Goal: Information Seeking & Learning: Learn about a topic

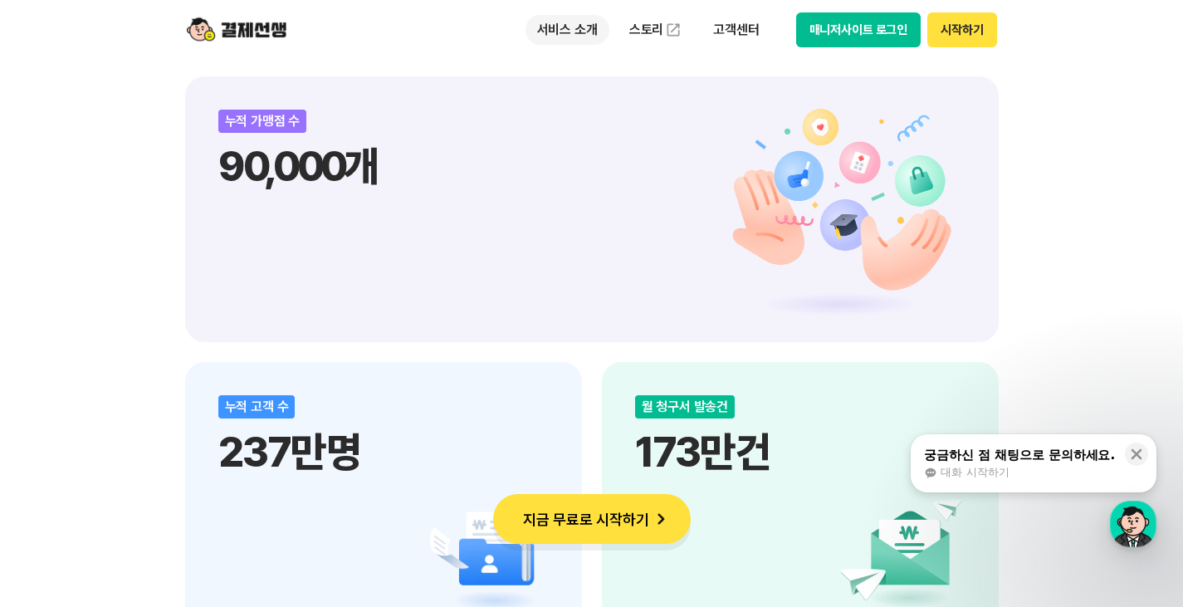
scroll to position [1909, 0]
click at [602, 34] on p "서비스 소개" at bounding box center [567, 30] width 84 height 30
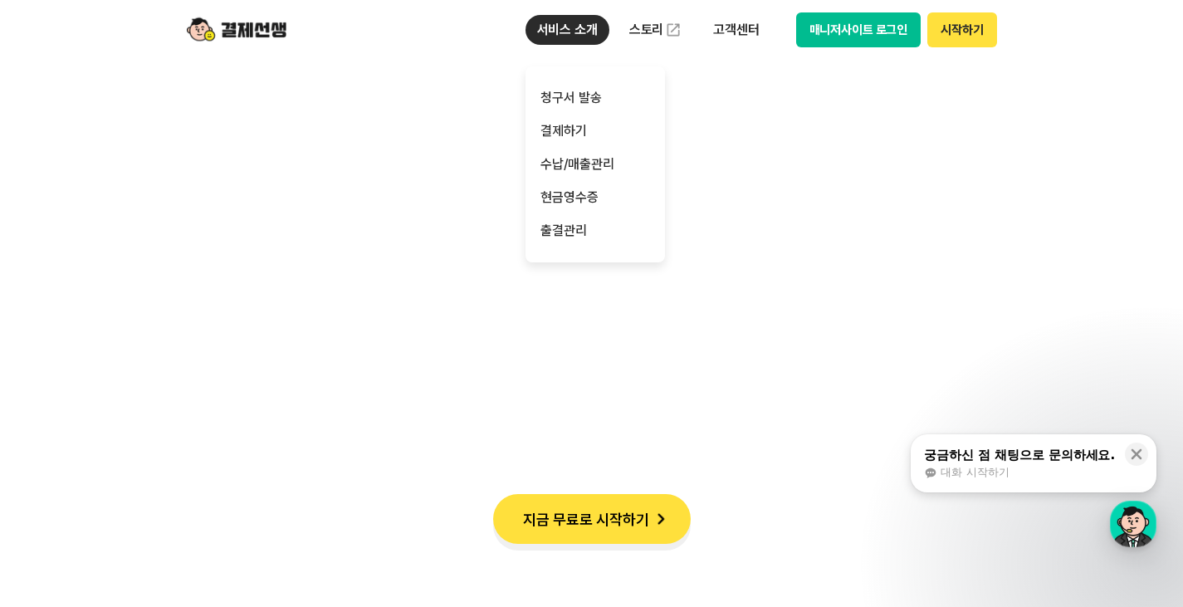
scroll to position [2988, 0]
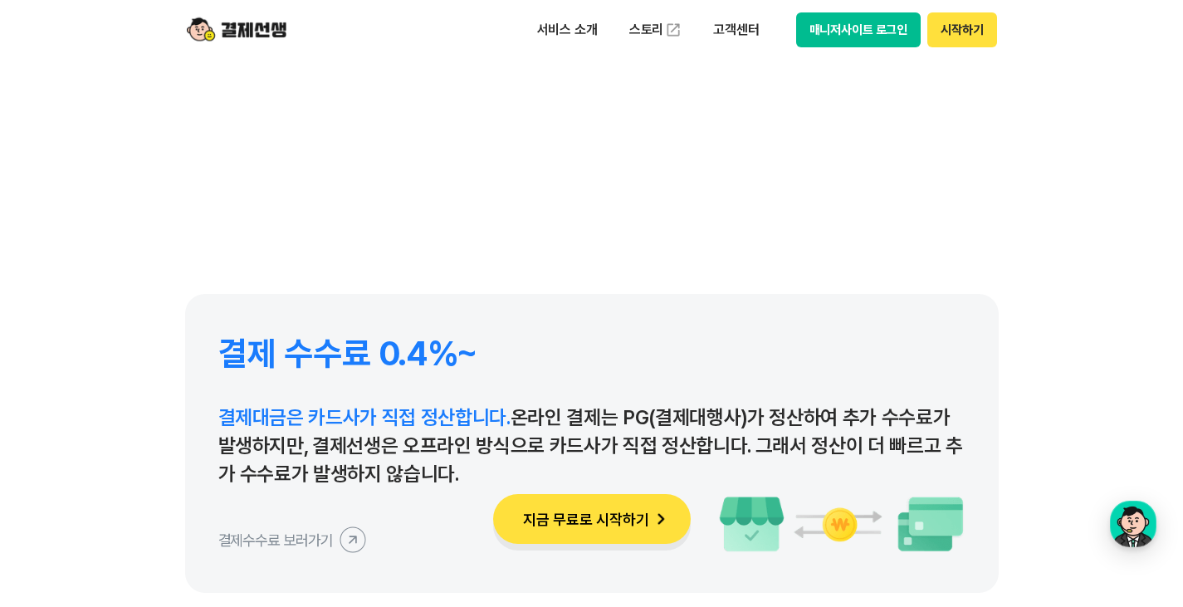
scroll to position [7636, 0]
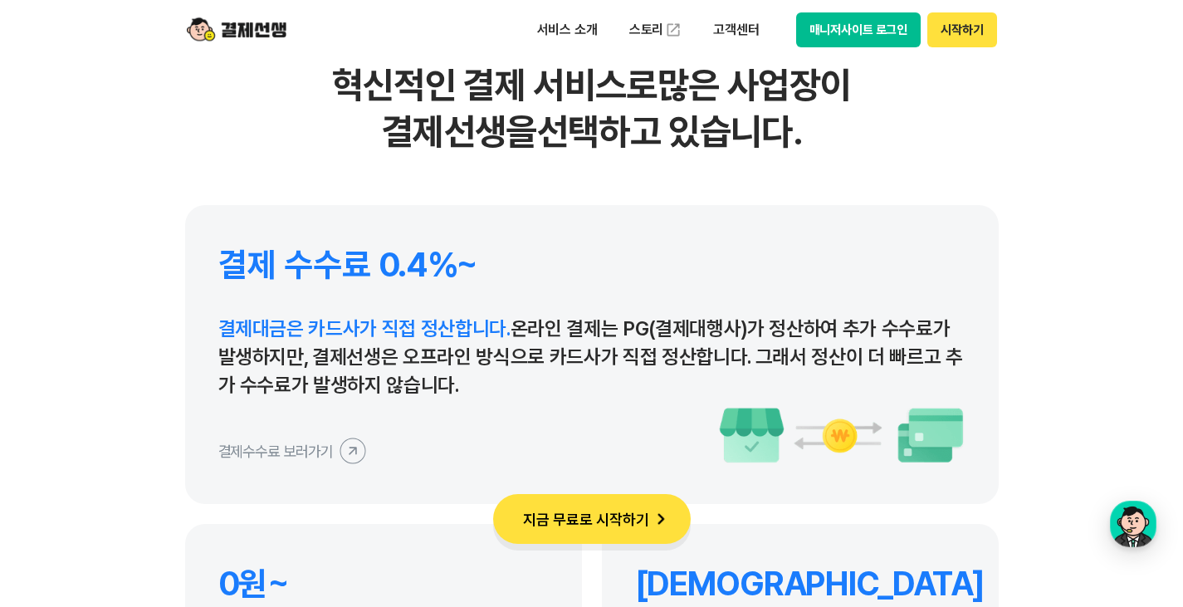
drag, startPoint x: 552, startPoint y: 316, endPoint x: 289, endPoint y: 258, distance: 269.4
click at [289, 258] on div "결제 수수료 0.4%~ 결제대금은 카드사가 직접 정산합니다. 온라인 결제는 PG(결제대행사)가 정산하여 추가 수수료가 발생하지만, 결제선생은 …" at bounding box center [591, 354] width 813 height 299
click at [289, 258] on h4 "결제 수수료 0.4%~" at bounding box center [591, 265] width 747 height 40
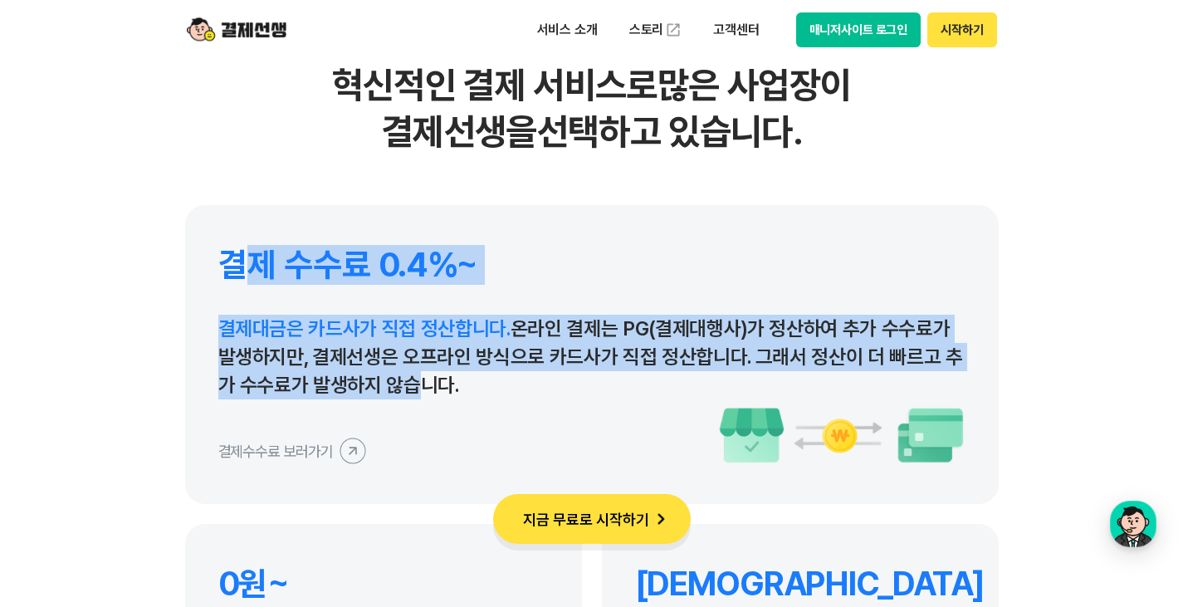
drag, startPoint x: 246, startPoint y: 258, endPoint x: 404, endPoint y: 378, distance: 198.5
click at [404, 378] on div "결제 수수료 0.4%~ 결제대금은 카드사가 직접 정산합니다. 온라인 결제는 PG(결제대행사)가 정산하여 추가 수수료가 발생하지만, 결제선생은 …" at bounding box center [591, 354] width 813 height 299
click at [404, 378] on p "결제대금은 카드사가 직접 정산합니다. 온라인 결제는 PG(결제대행사)가 정산하여 추가 수수료가 발생하지만, 결제선생은 오프라인 방식으로 카드사…" at bounding box center [591, 357] width 747 height 85
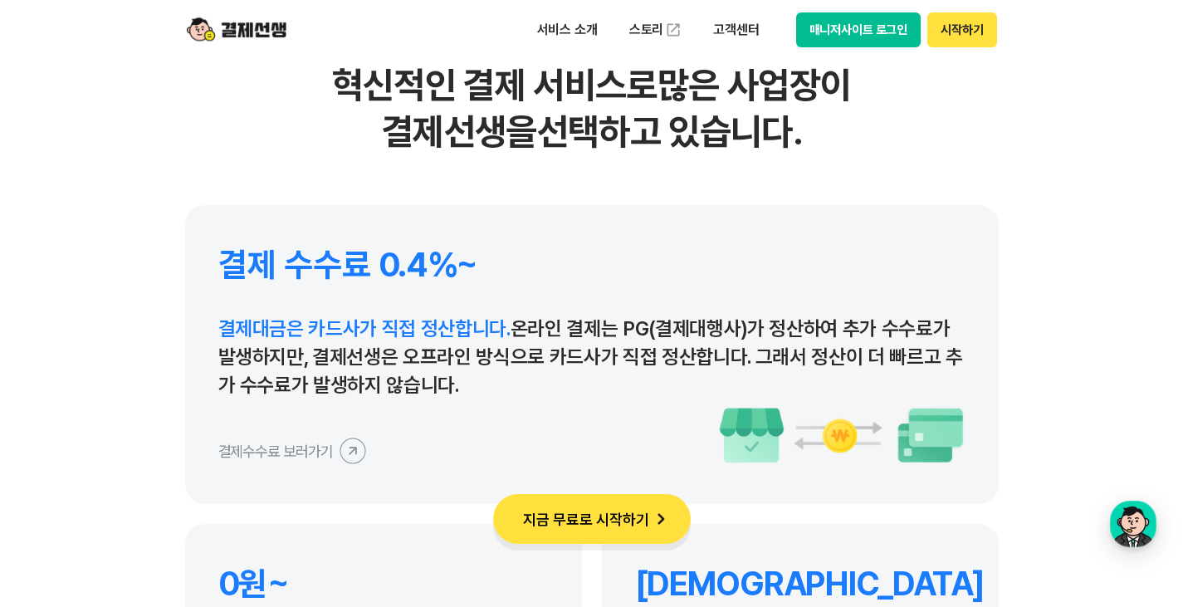
drag, startPoint x: 436, startPoint y: 376, endPoint x: 461, endPoint y: 396, distance: 32.5
click at [461, 396] on p "결제대금은 카드사가 직접 정산합니다. 온라인 결제는 PG(결제대행사)가 정산하여 추가 수수료가 발생하지만, 결제선생은 오프라인 방식으로 카드사…" at bounding box center [591, 357] width 747 height 85
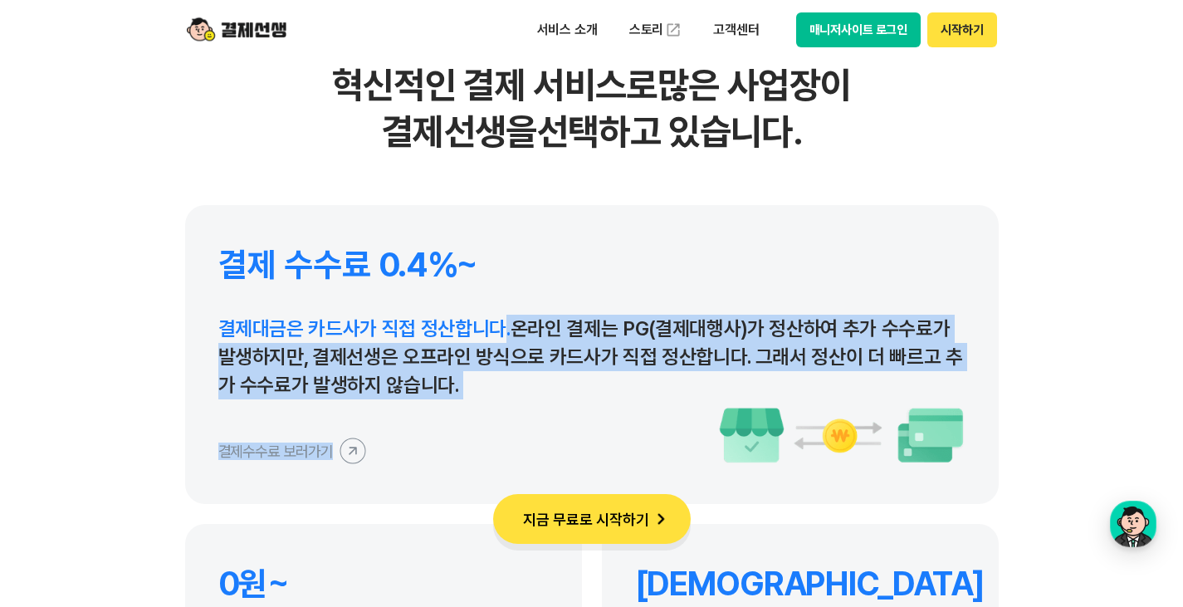
drag, startPoint x: 494, startPoint y: 404, endPoint x: 496, endPoint y: 334, distance: 70.6
click at [496, 334] on div "결제 수수료 0.4%~ 결제대금은 카드사가 직접 정산합니다. 온라인 결제는 PG(결제대행사)가 정산하여 추가 수수료가 발생하지만, 결제선생은 …" at bounding box center [591, 354] width 813 height 299
click at [496, 334] on span "결제대금은 카드사가 직접 정산합니다." at bounding box center [364, 328] width 292 height 24
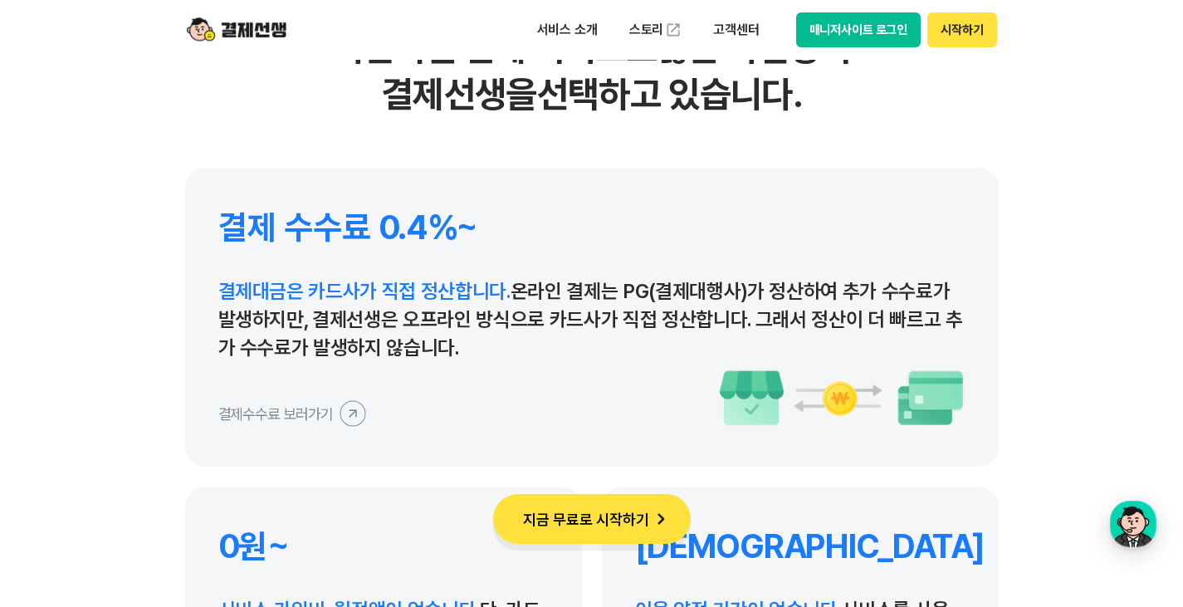
scroll to position [7719, 0]
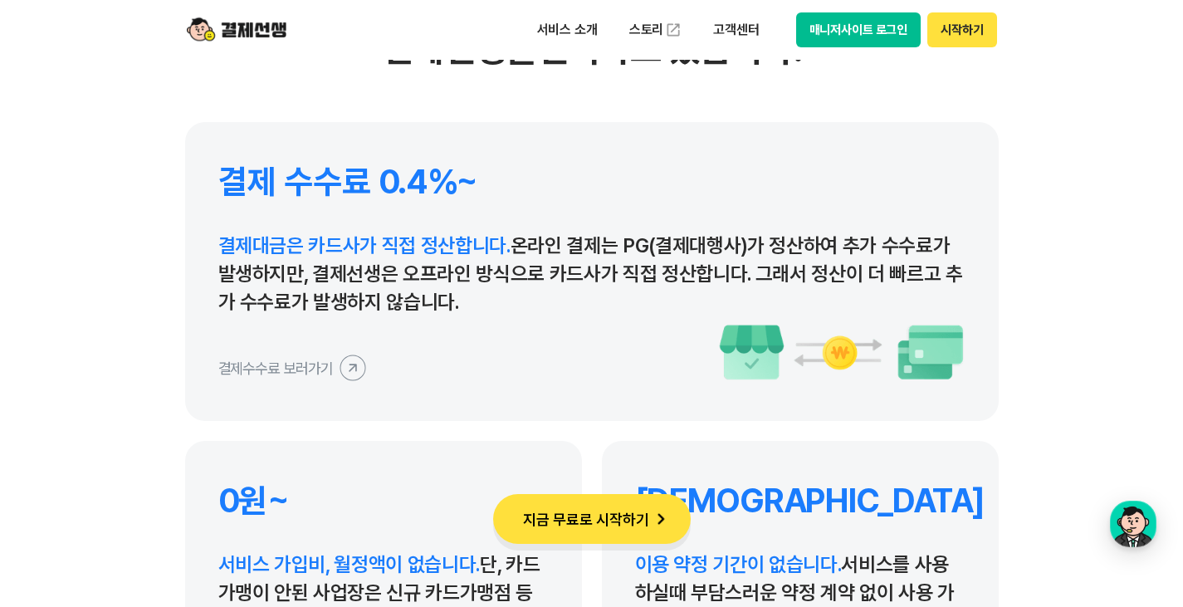
click at [345, 371] on icon at bounding box center [352, 367] width 37 height 37
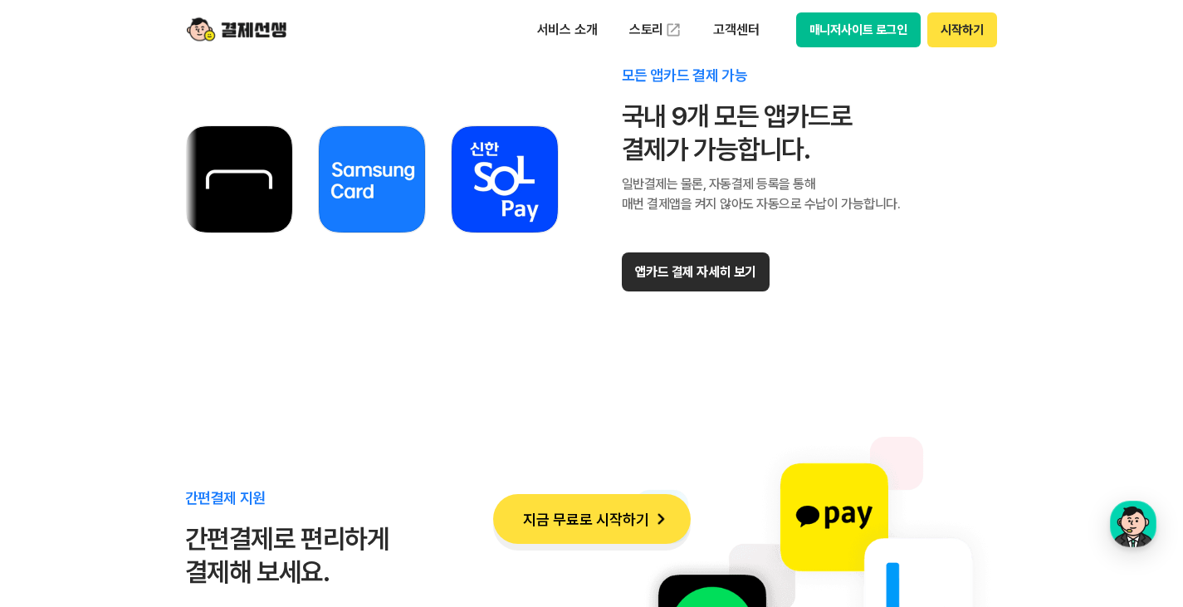
scroll to position [9545, 0]
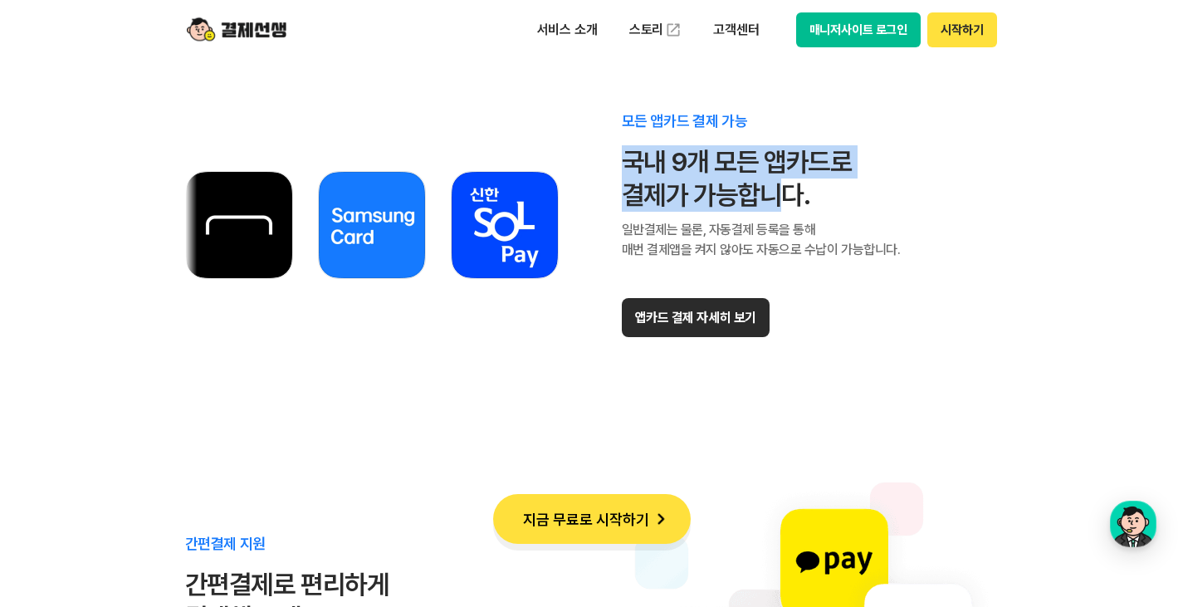
drag, startPoint x: 622, startPoint y: 159, endPoint x: 781, endPoint y: 206, distance: 166.0
click at [781, 206] on div "모든 앱카드 결제 가능 국내 9개 모든 앱카드로 결제가 가능합니다. 일반결제는 물론, 자동결제 등록을 통해 매번 결제앱을 켜지 않아도 자동으로…" at bounding box center [591, 224] width 813 height 315
click at [781, 206] on div "국내 9개 모든 앱카드로 결제가 가능합니다." at bounding box center [761, 178] width 279 height 66
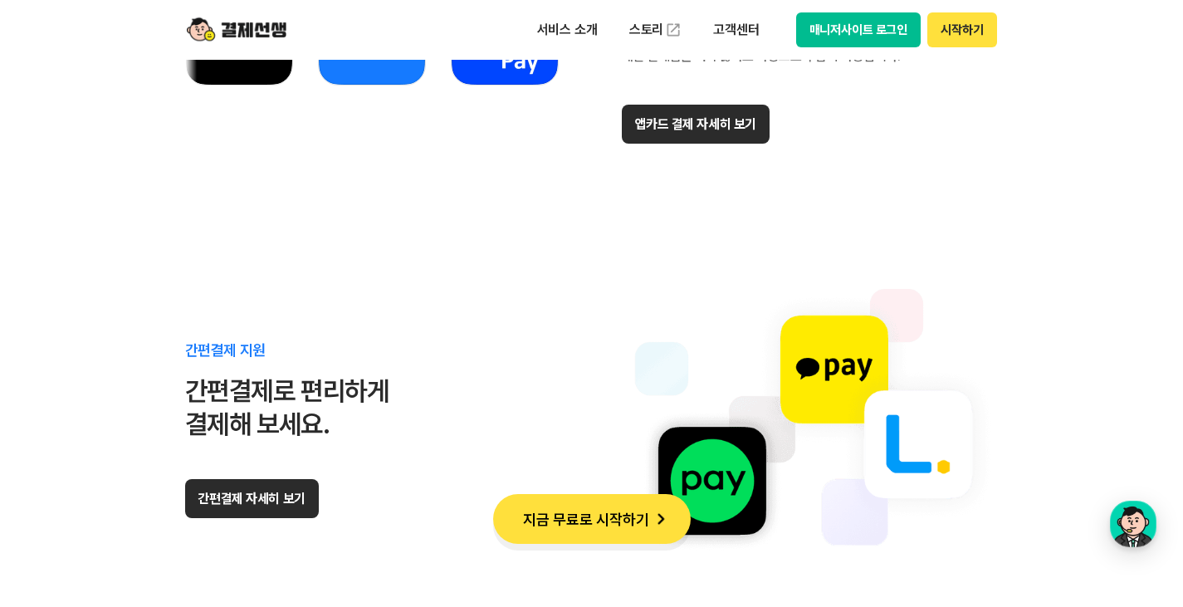
scroll to position [9960, 0]
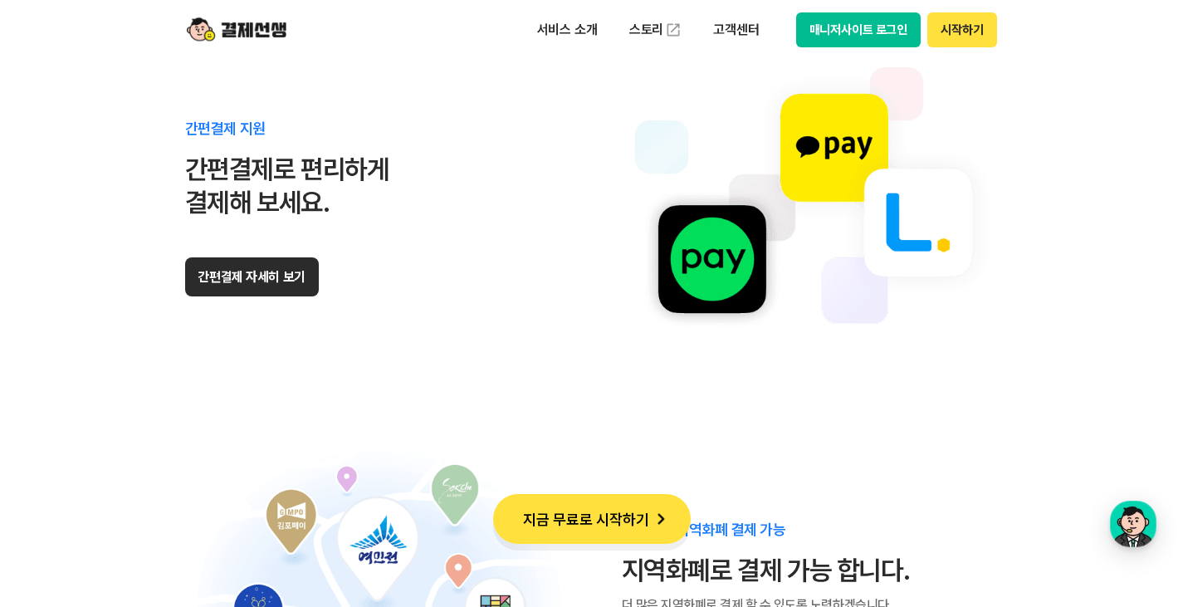
click at [261, 278] on button "간편결제 자세히 보기" at bounding box center [252, 276] width 134 height 39
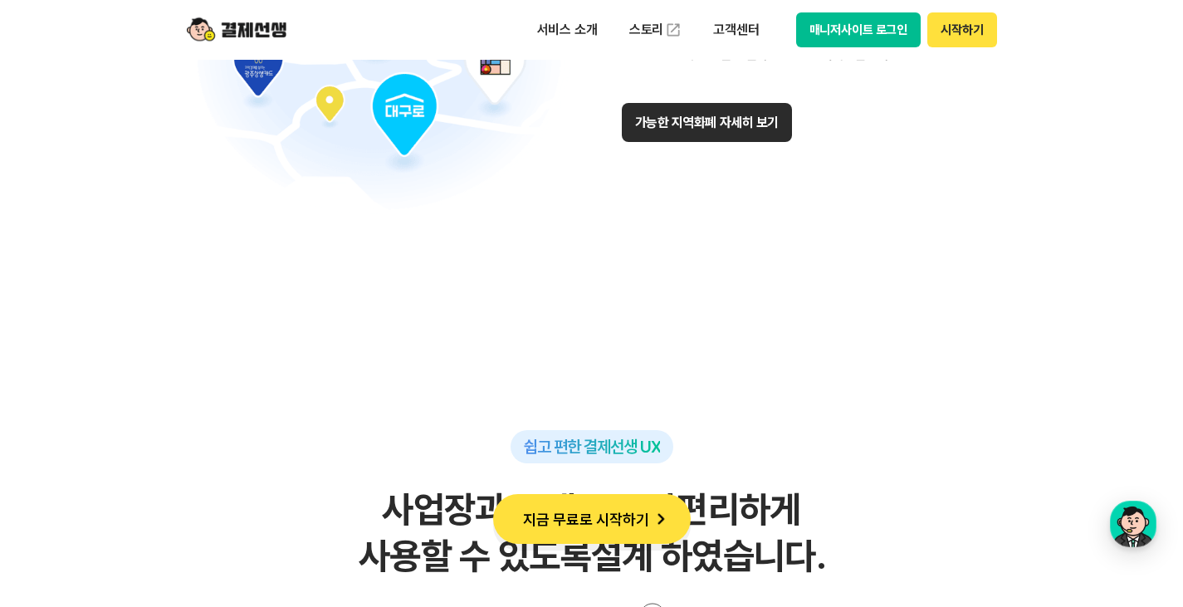
scroll to position [10375, 0]
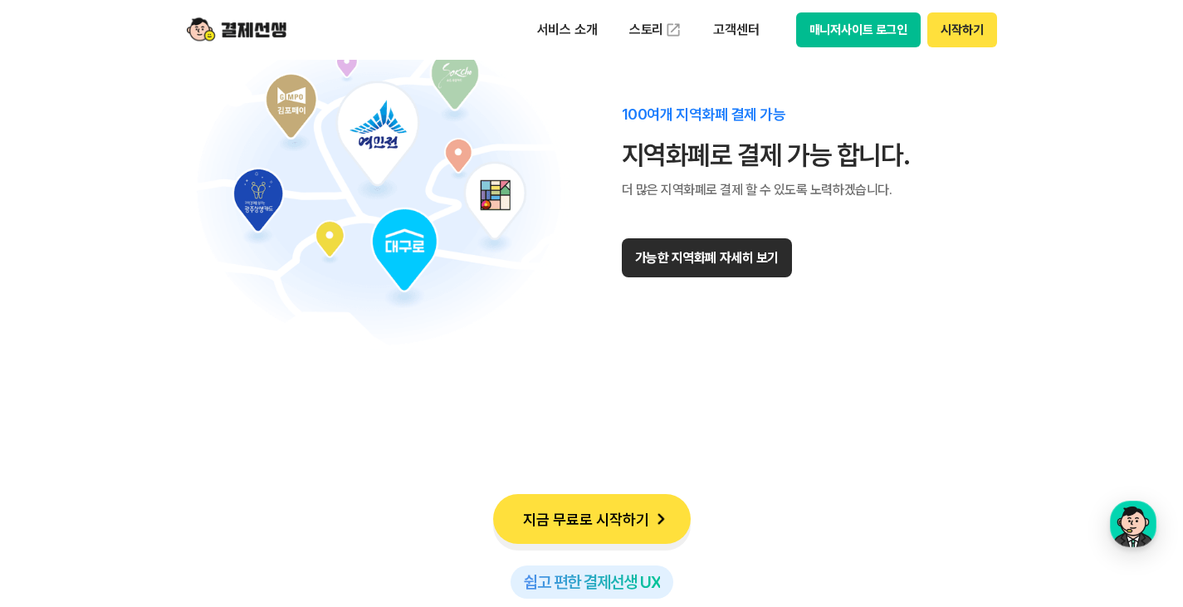
click at [674, 259] on button "가능한 지역화폐 자세히 보기" at bounding box center [707, 257] width 170 height 39
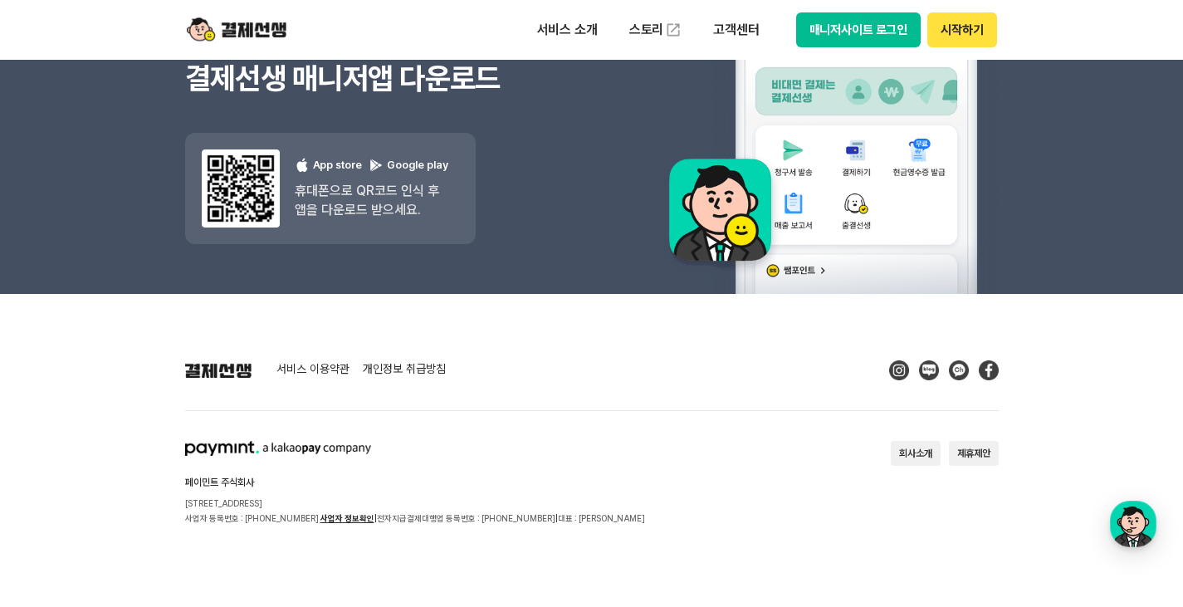
scroll to position [15019, 0]
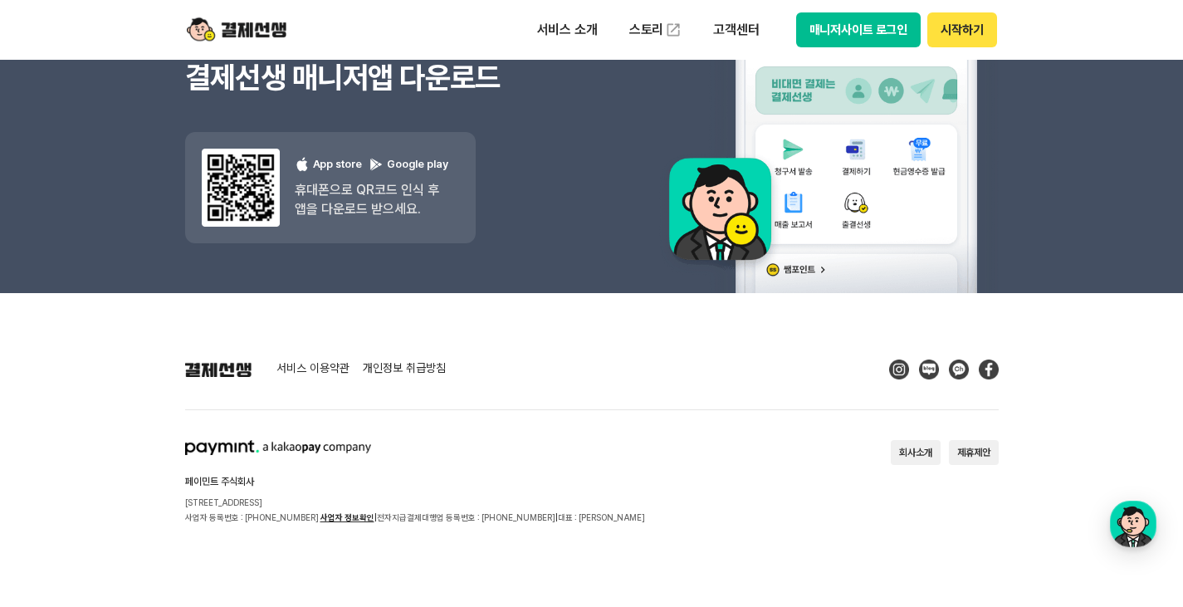
click at [265, 15] on img at bounding box center [237, 30] width 100 height 32
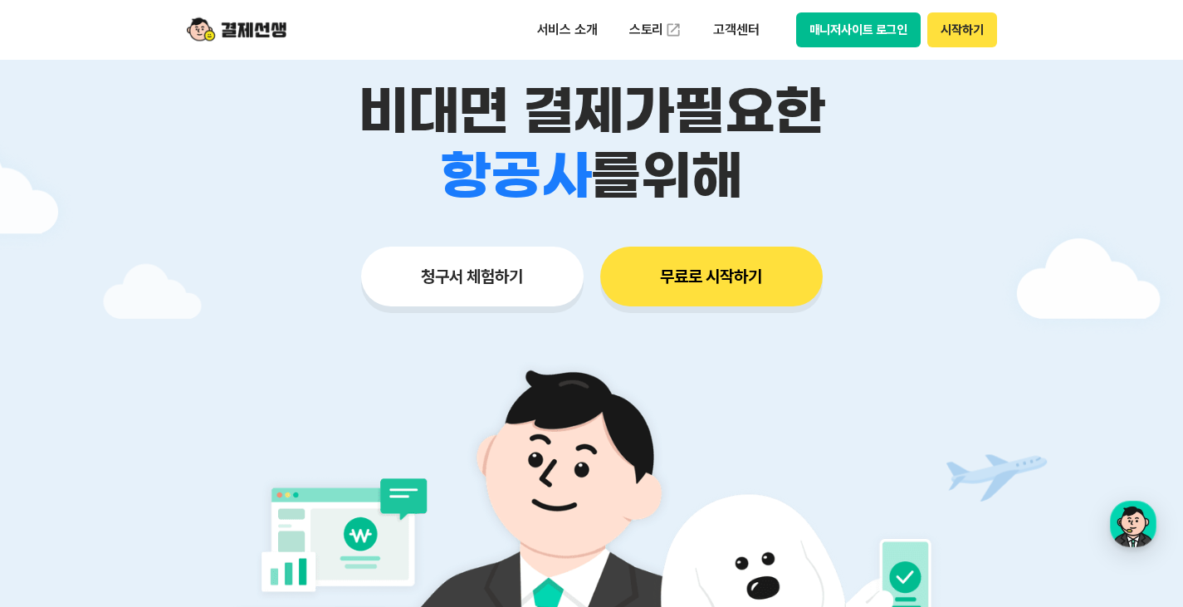
scroll to position [83, 0]
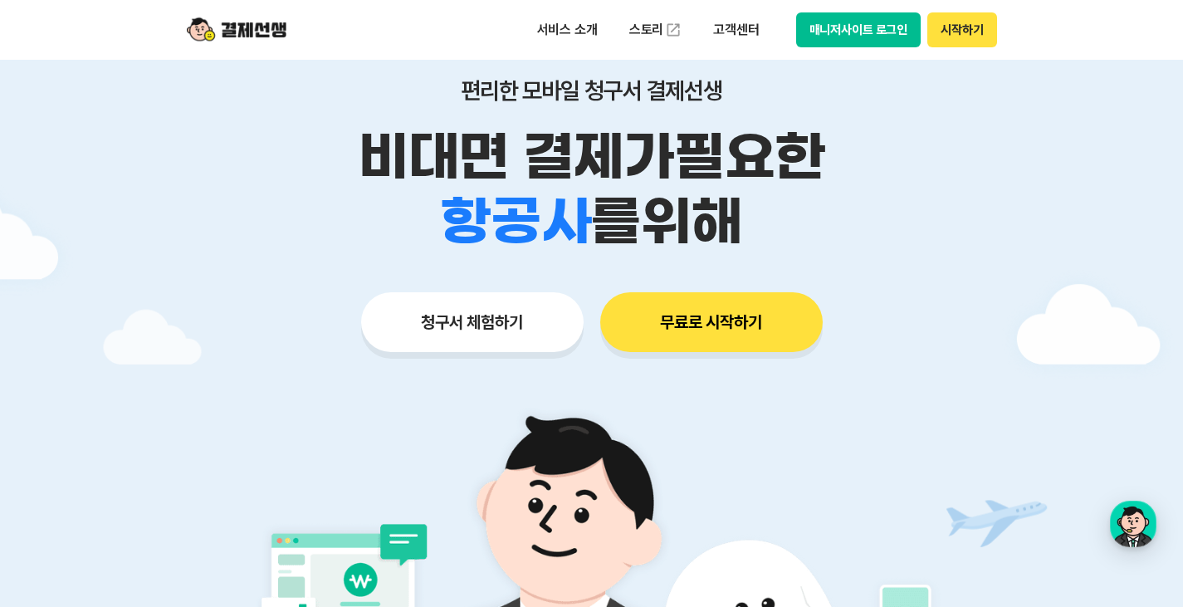
drag, startPoint x: 722, startPoint y: 228, endPoint x: 769, endPoint y: 236, distance: 47.9
click at [769, 236] on div "학원 공부방 호텔 쇼핑몰 병원 배달 보험사 항공사 골프장 를 위해" at bounding box center [592, 221] width 850 height 65
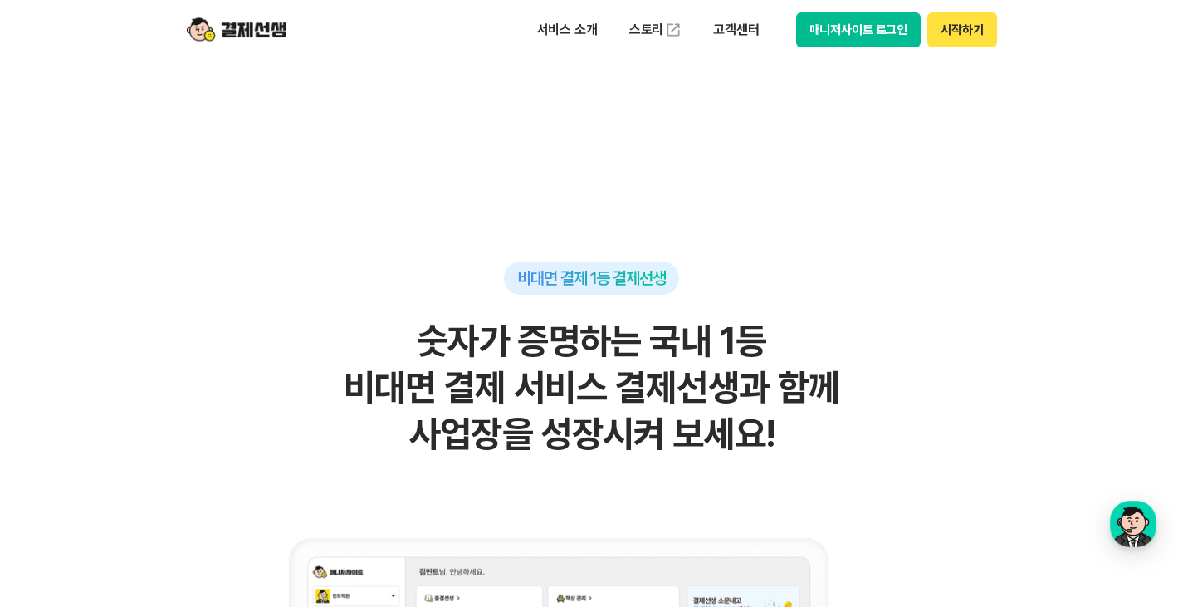
scroll to position [913, 0]
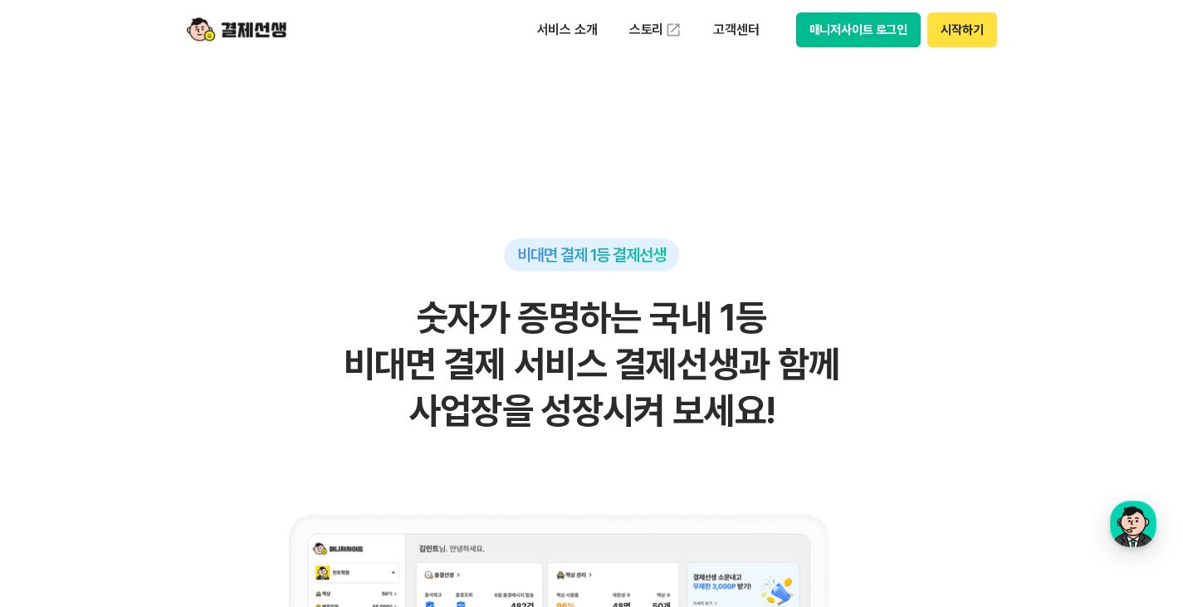
drag, startPoint x: 759, startPoint y: 245, endPoint x: 817, endPoint y: 388, distance: 153.8
click at [817, 388] on h2 "숫자가 증명하는 국내 1등 비대면 결제 서비스 결제선생과 함께 사업장을 성장시켜 보세요!" at bounding box center [591, 364] width 813 height 139
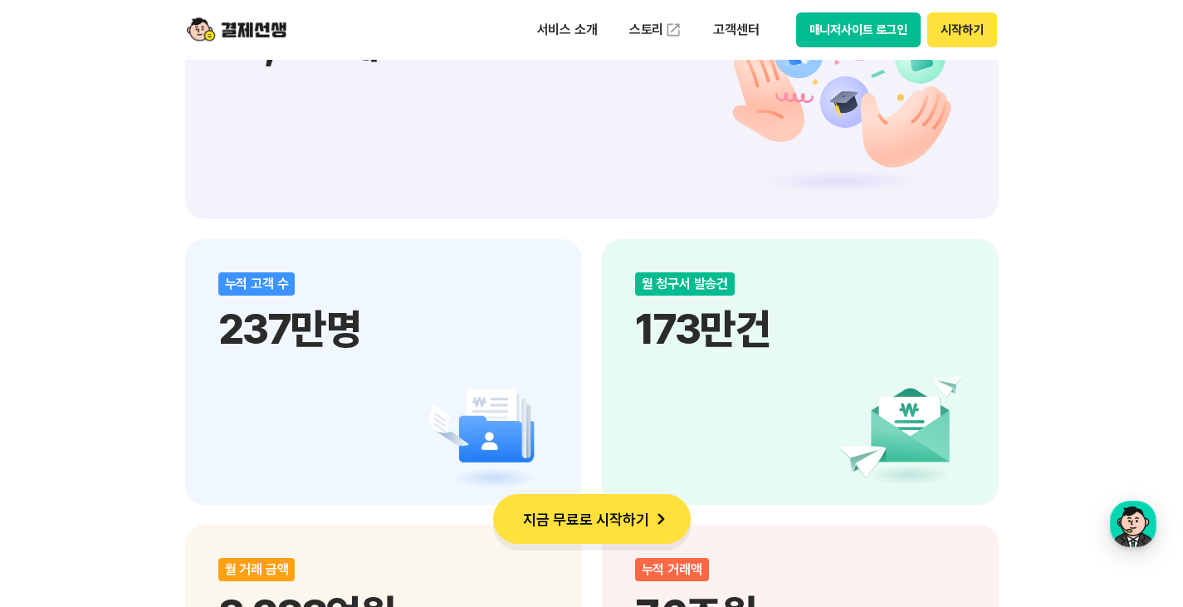
scroll to position [2158, 0]
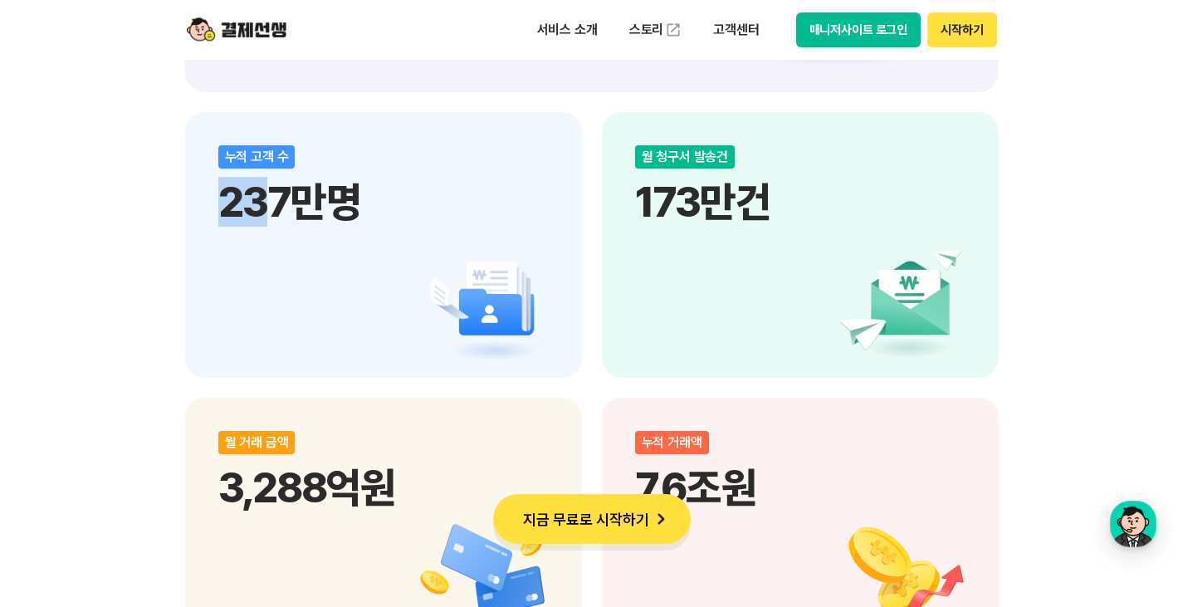
drag, startPoint x: 207, startPoint y: 194, endPoint x: 276, endPoint y: 284, distance: 113.1
click at [276, 284] on div "누적 고객 수 237만명" at bounding box center [383, 245] width 397 height 266
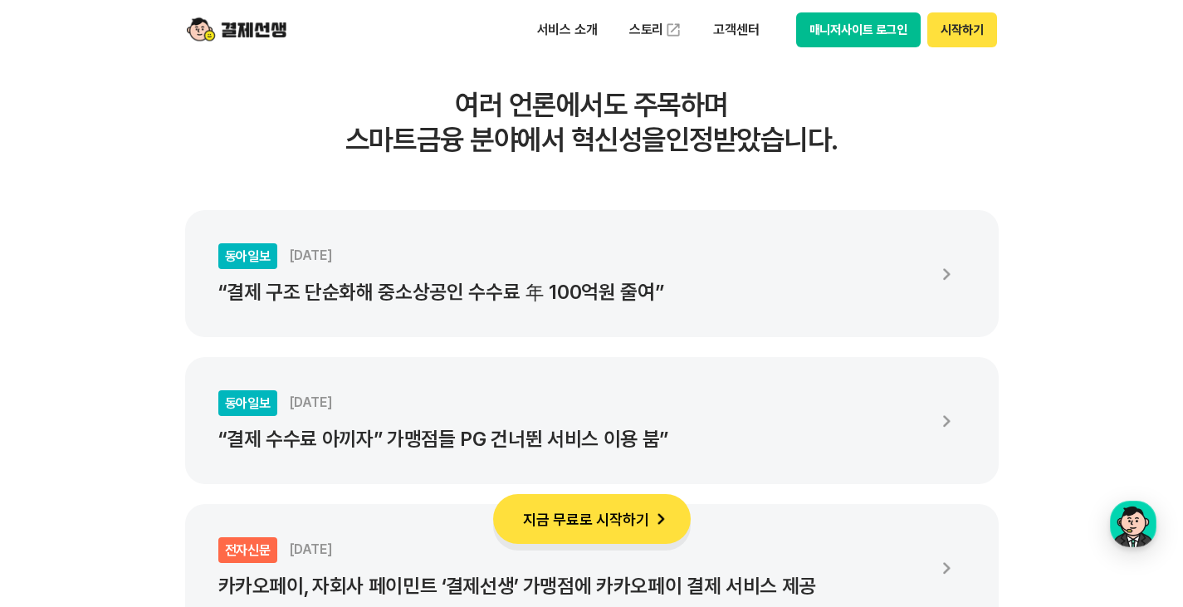
scroll to position [2988, 0]
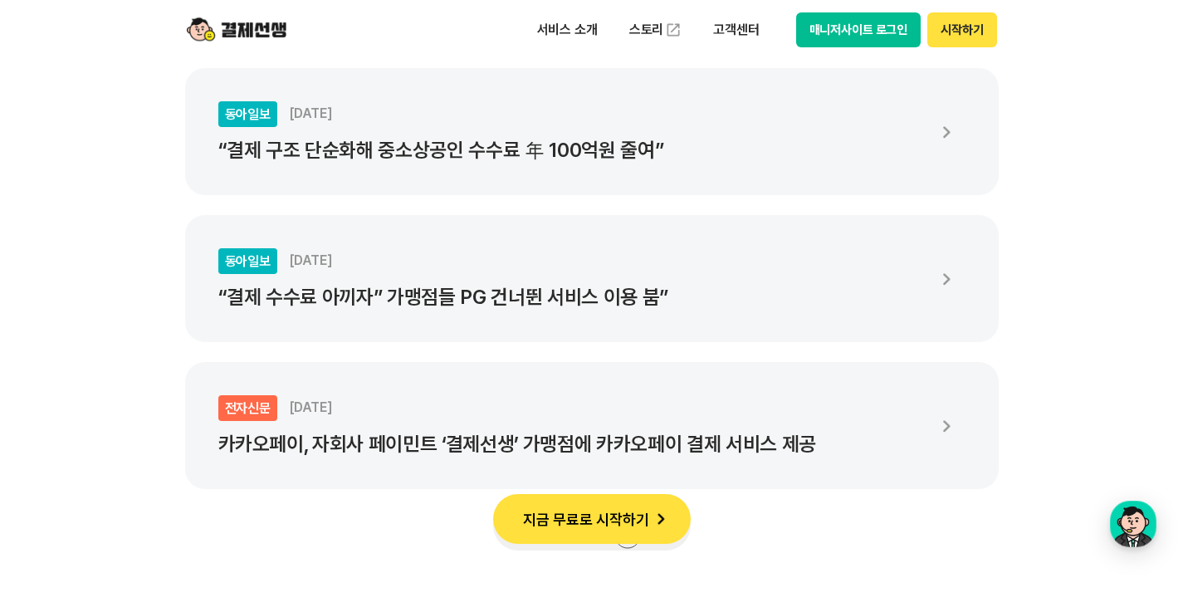
click at [445, 286] on p "“결제 수수료 아끼자” 가맹점들 PG 건너뛴 서비스 이용 붐”" at bounding box center [570, 297] width 705 height 23
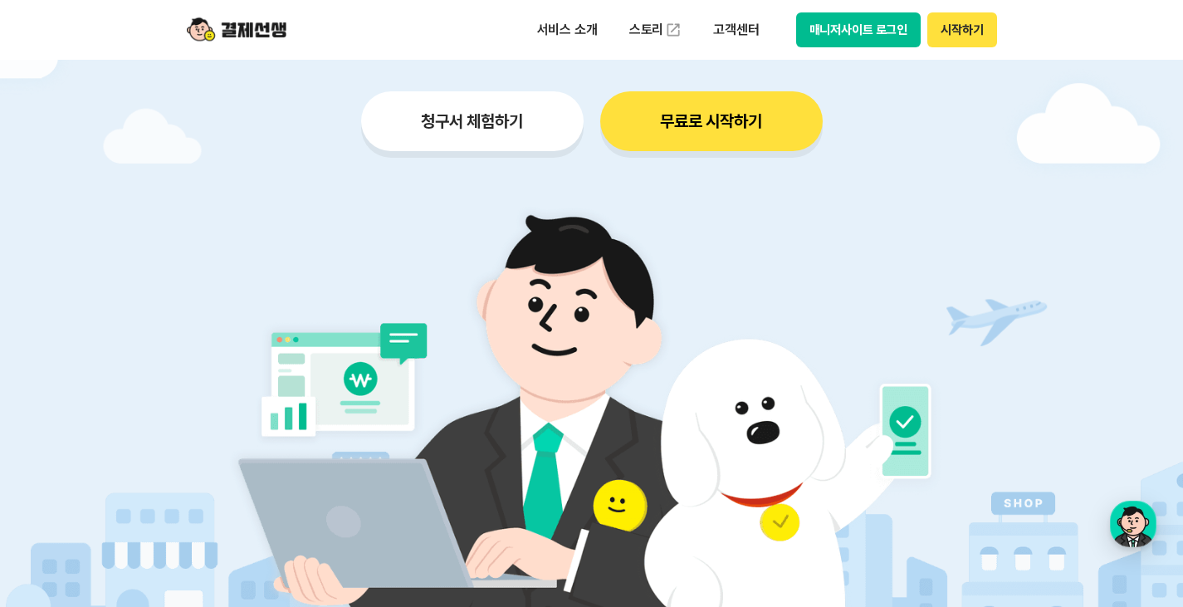
scroll to position [0, 0]
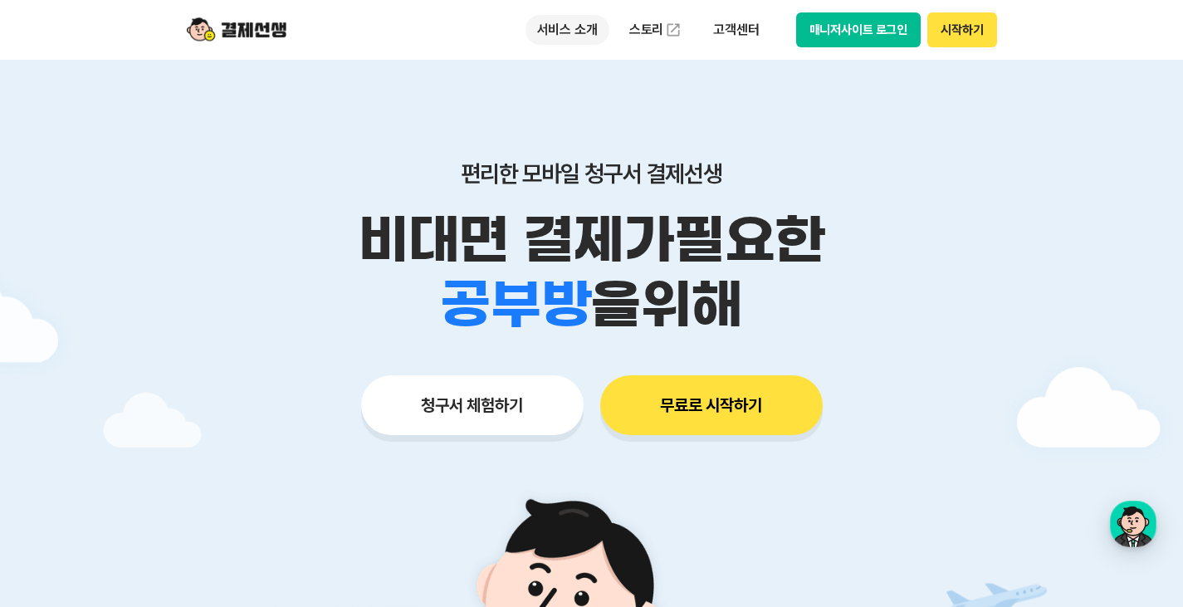
click at [532, 34] on p "서비스 소개" at bounding box center [567, 30] width 84 height 30
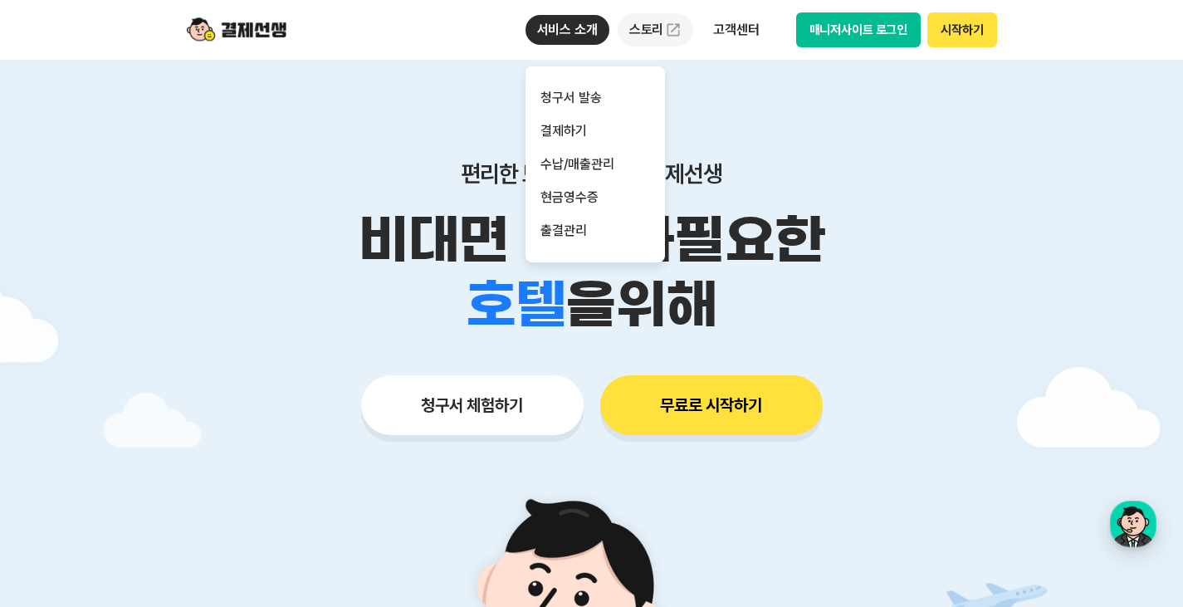
click at [687, 31] on link "스토리" at bounding box center [656, 29] width 76 height 33
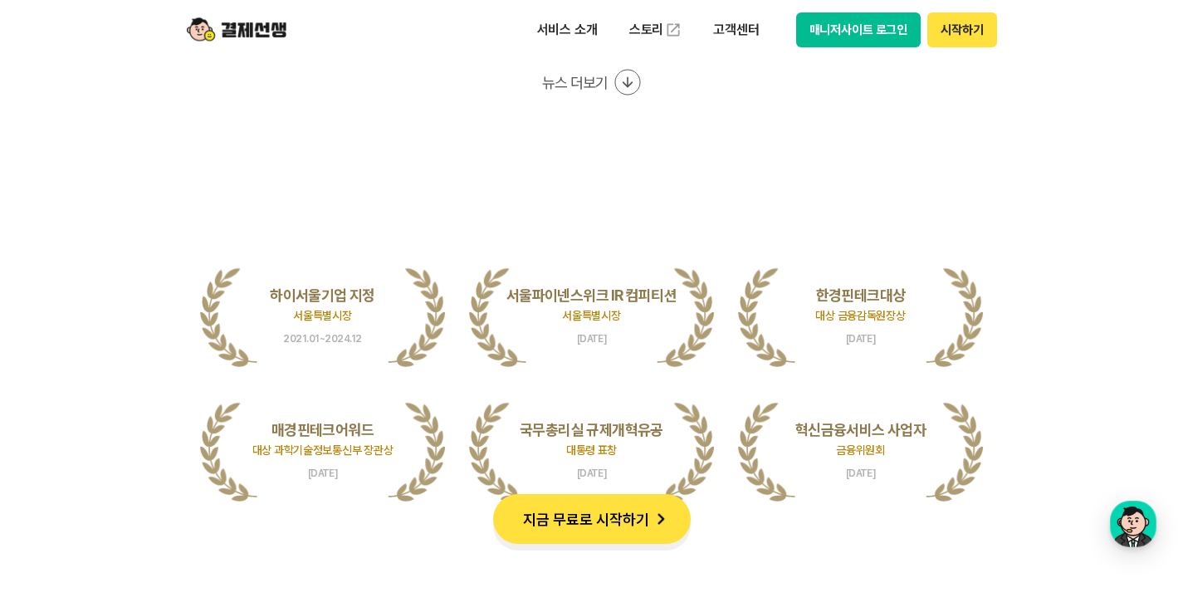
scroll to position [3486, 0]
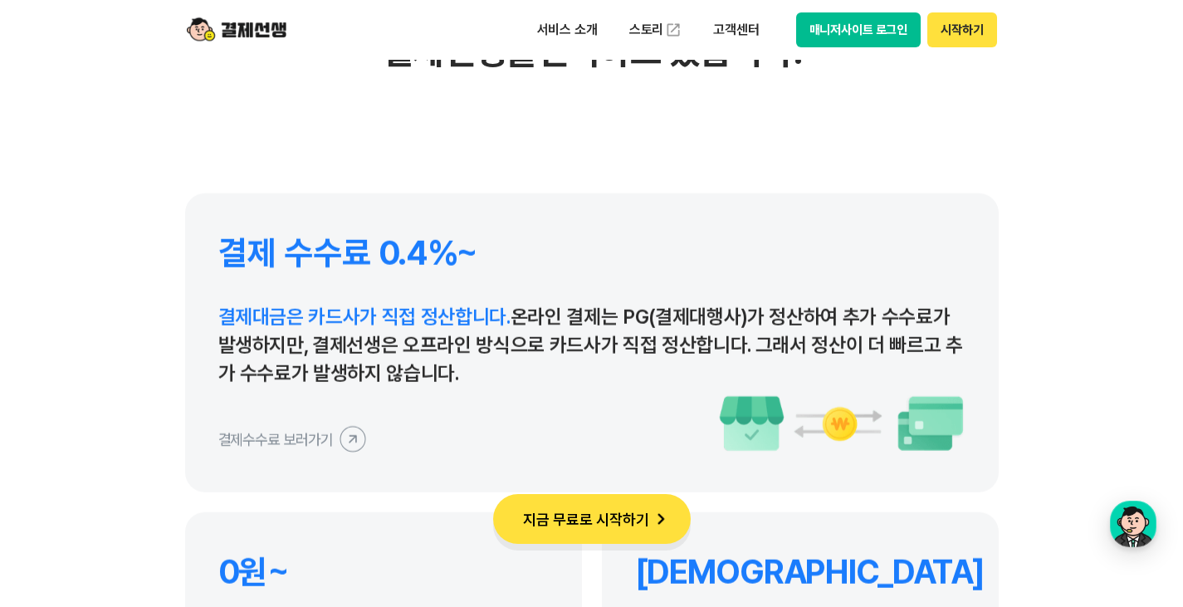
scroll to position [7719, 0]
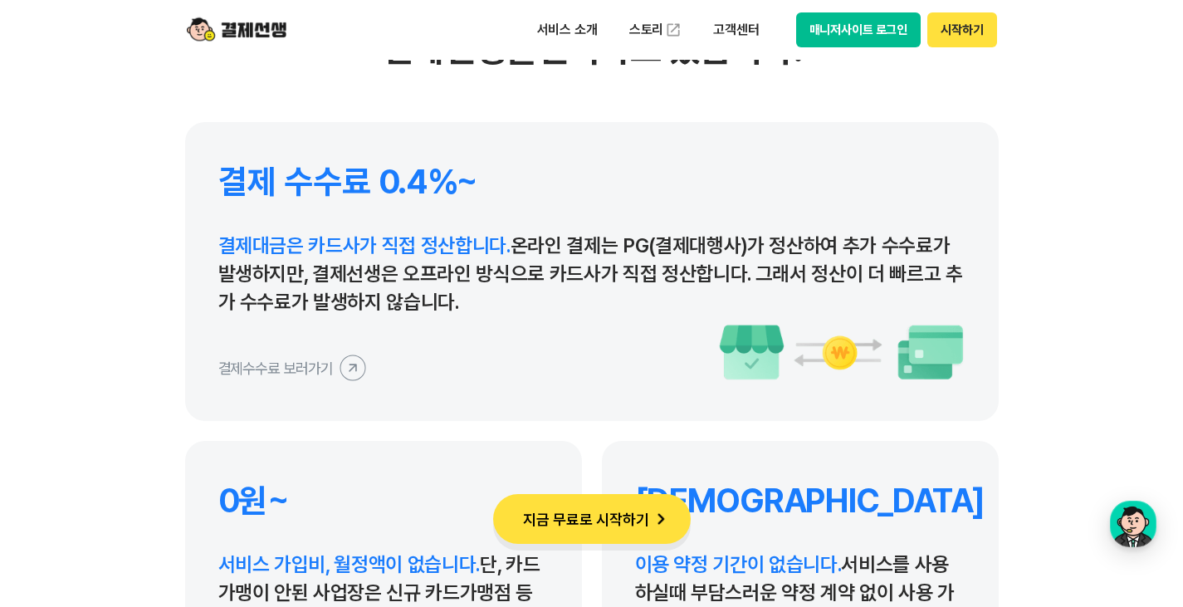
click at [340, 366] on icon at bounding box center [352, 367] width 37 height 37
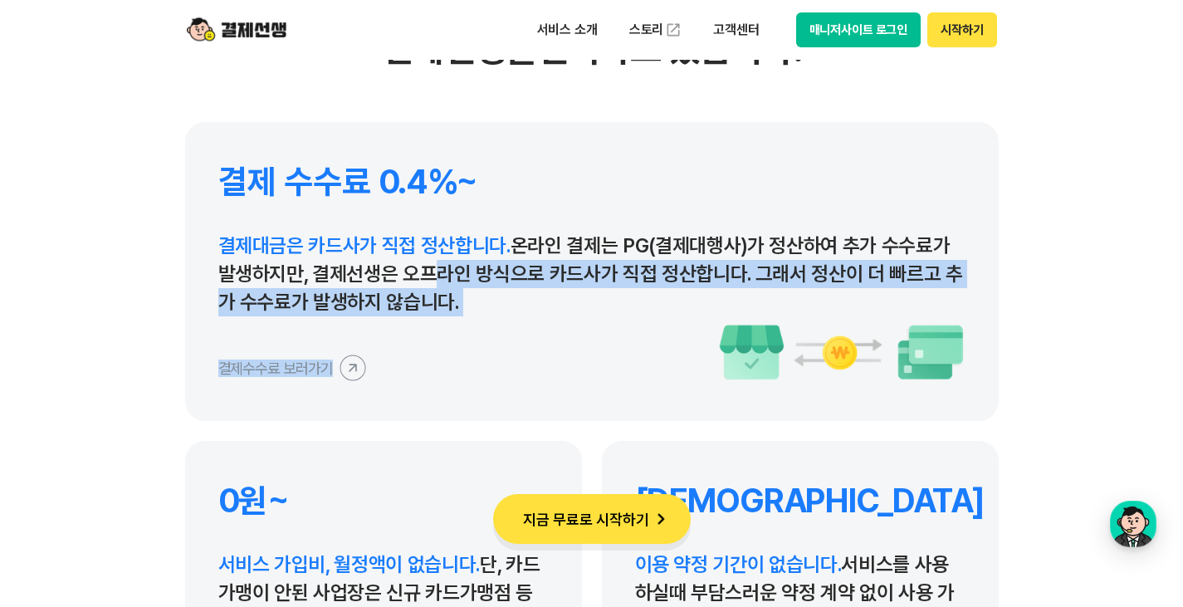
drag, startPoint x: 421, startPoint y: 265, endPoint x: 412, endPoint y: 373, distance: 109.1
click at [412, 373] on div "결제 수수료 0.4%~ 결제대금은 카드사가 직접 정산합니다. 온라인 결제는 PG(결제대행사)가 정산하여 추가 수수료가 발생하지만, 결제선생은 …" at bounding box center [591, 271] width 813 height 299
click at [412, 373] on div "결제수수료 보러가기" at bounding box center [591, 352] width 747 height 58
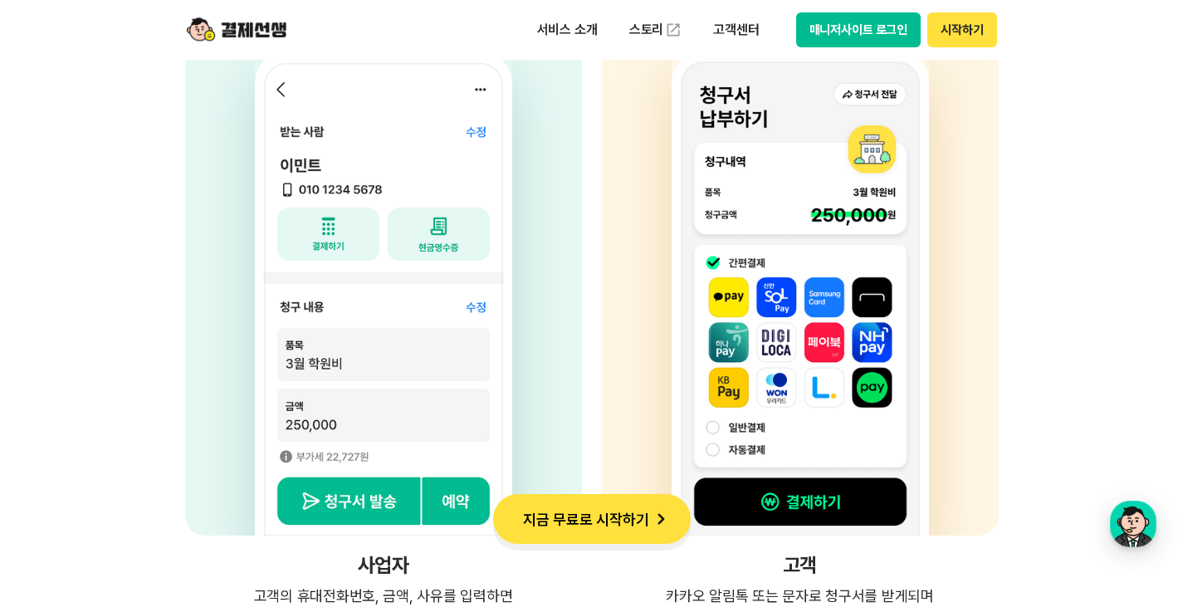
scroll to position [4731, 0]
